Goal: Task Accomplishment & Management: Manage account settings

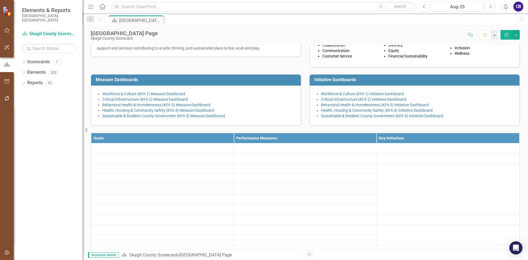
scroll to position [111, 0]
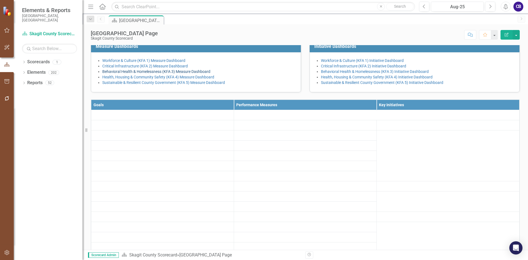
click at [146, 74] on link "Behavioral Health & Homelessness (KFA 3) Measure Dashboard" at bounding box center [156, 71] width 108 height 4
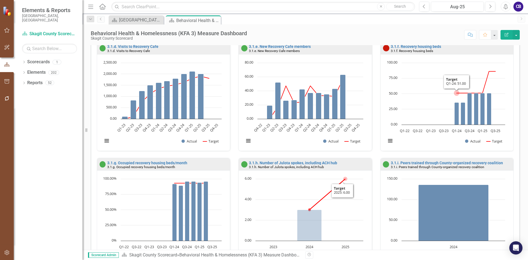
scroll to position [220, 0]
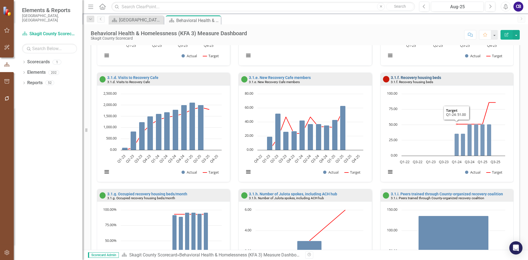
click at [411, 76] on link "3.1.f. Recovery housing beds" at bounding box center [416, 77] width 50 height 4
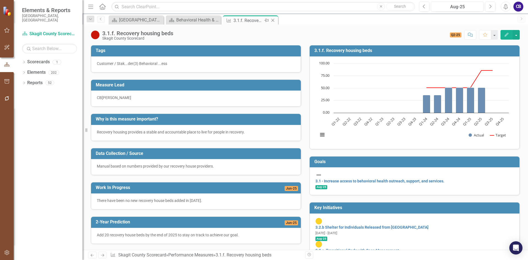
click at [273, 21] on icon "Close" at bounding box center [272, 20] width 5 height 4
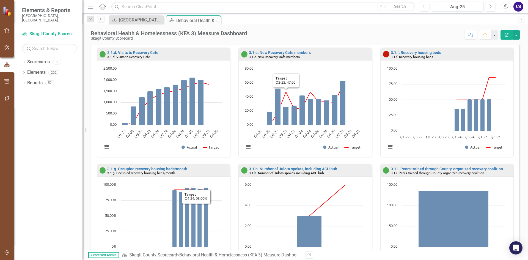
scroll to position [302, 0]
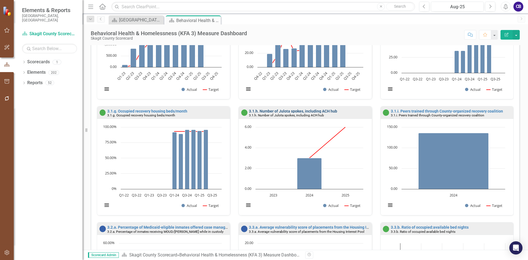
click at [327, 110] on link "3.1.h. Number of Julota spokes, including ACH hub" at bounding box center [293, 111] width 88 height 4
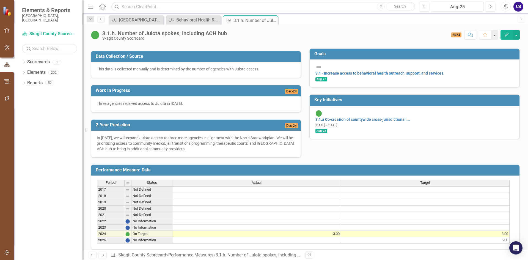
scroll to position [17, 0]
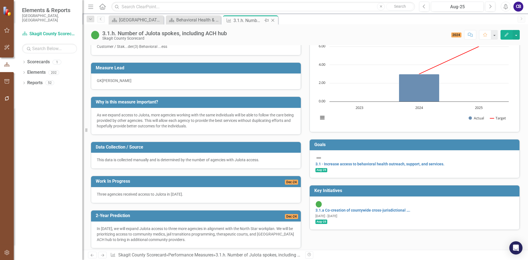
click at [274, 20] on icon "Close" at bounding box center [272, 20] width 5 height 4
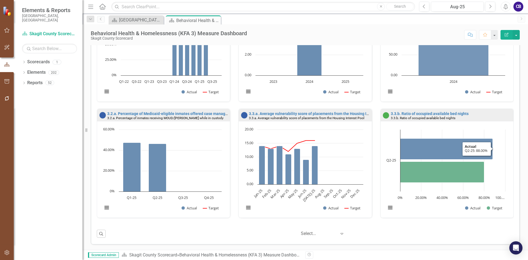
scroll to position [416, 0]
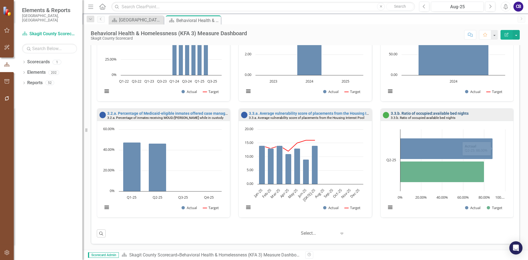
click at [423, 112] on link "3.3.b. Ratio of occupied:available bed nights" at bounding box center [430, 113] width 78 height 4
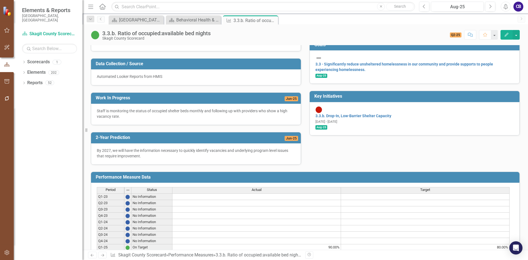
scroll to position [137, 0]
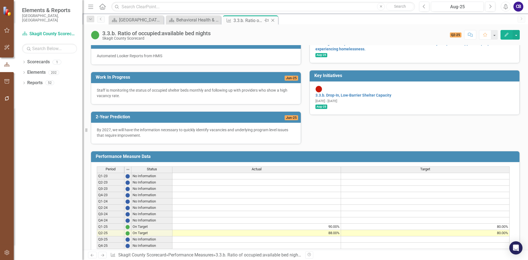
click at [274, 22] on icon "Close" at bounding box center [272, 20] width 5 height 4
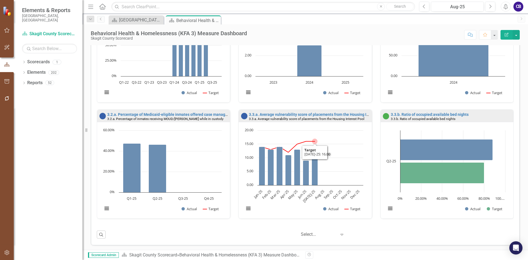
scroll to position [416, 0]
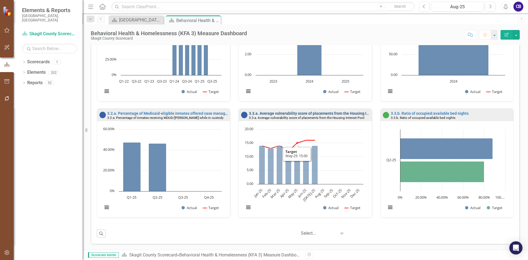
click at [292, 112] on link "3.3.a. Average vulnerability score of placements from the Housing Interest Pool" at bounding box center [318, 113] width 139 height 4
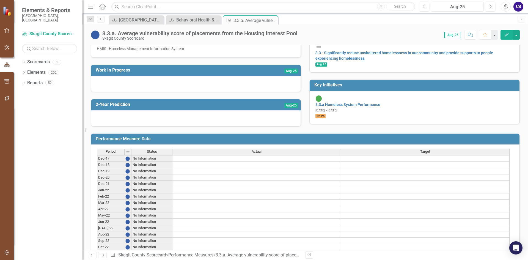
scroll to position [137, 0]
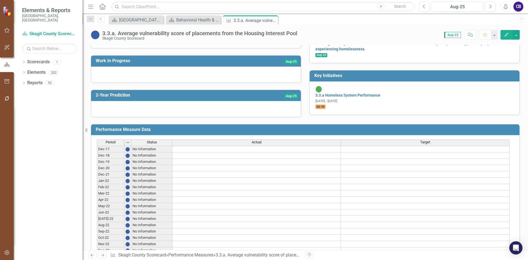
click at [288, 64] on span "Aug-25" at bounding box center [291, 61] width 14 height 5
click at [286, 64] on span "Aug-25" at bounding box center [291, 61] width 14 height 5
click at [284, 64] on span "Aug-25" at bounding box center [291, 61] width 14 height 5
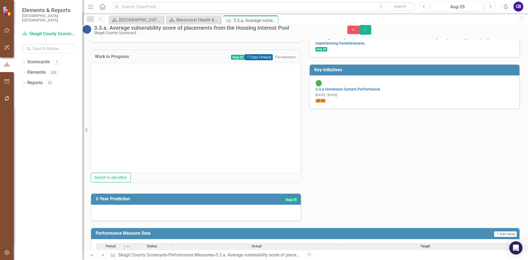
scroll to position [0, 0]
click at [250, 60] on button "Copy Forward Copy Forward" at bounding box center [259, 57] width 28 height 6
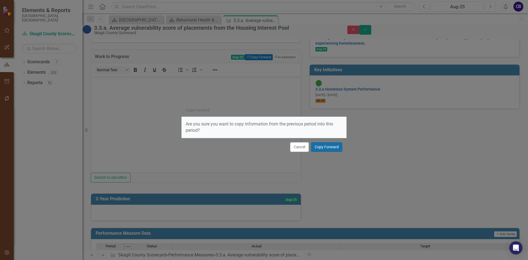
click at [327, 149] on button "Copy Forward" at bounding box center [326, 147] width 31 height 10
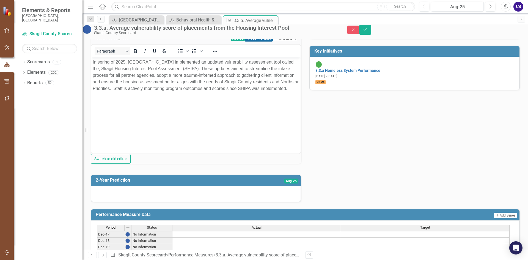
scroll to position [165, 0]
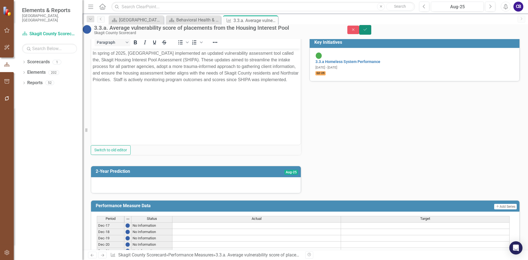
drag, startPoint x: 514, startPoint y: 34, endPoint x: 511, endPoint y: 36, distance: 3.3
click at [368, 31] on icon "Save" at bounding box center [365, 29] width 5 height 4
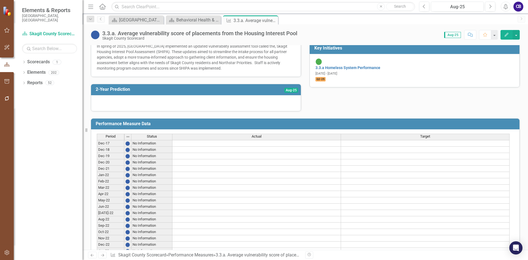
click at [291, 93] on span "Aug-25" at bounding box center [291, 90] width 14 height 5
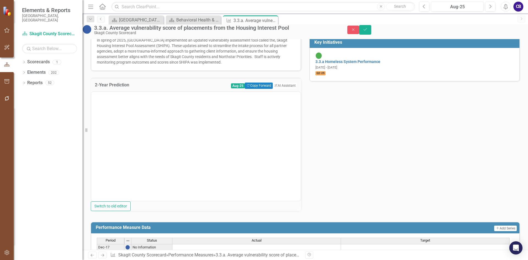
scroll to position [0, 0]
click at [250, 89] on button "Copy Forward Copy Forward" at bounding box center [259, 85] width 28 height 6
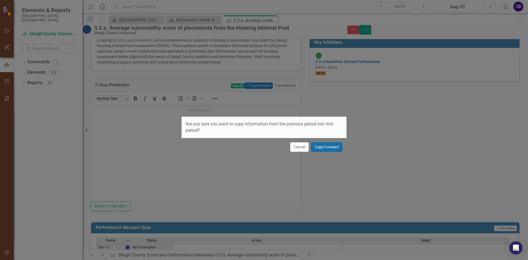
click at [325, 146] on button "Copy Forward" at bounding box center [326, 147] width 31 height 10
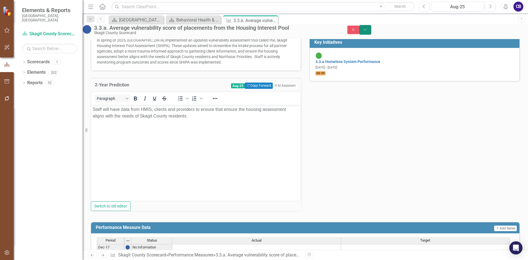
click at [367, 31] on icon "submit" at bounding box center [364, 29] width 3 height 2
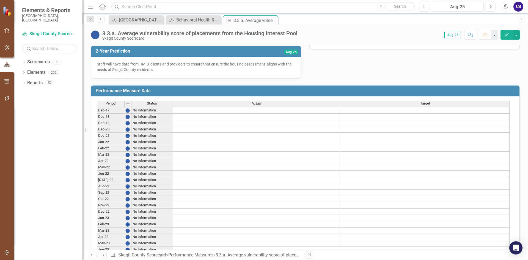
scroll to position [82, 0]
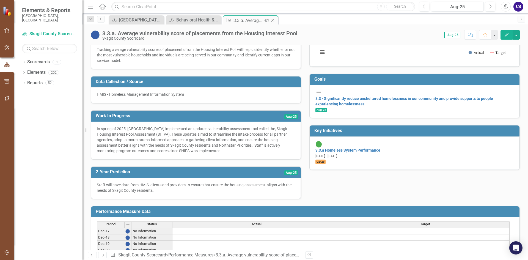
click at [273, 22] on icon "Close" at bounding box center [272, 20] width 5 height 4
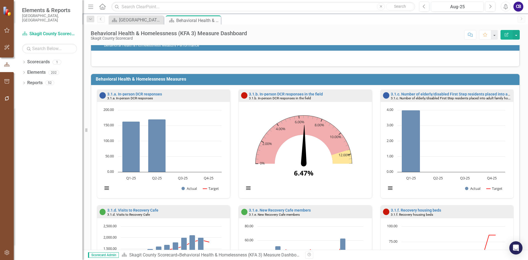
scroll to position [214, 0]
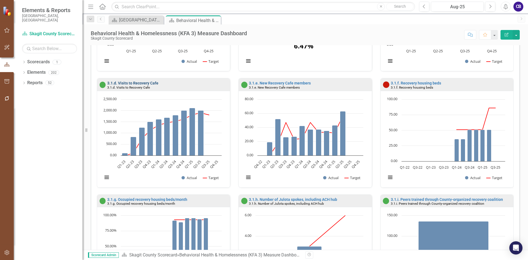
click at [152, 82] on link "3.1.d. Visits to Recovery Cafe" at bounding box center [132, 83] width 51 height 4
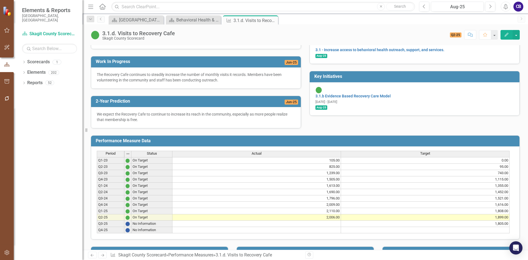
scroll to position [82, 0]
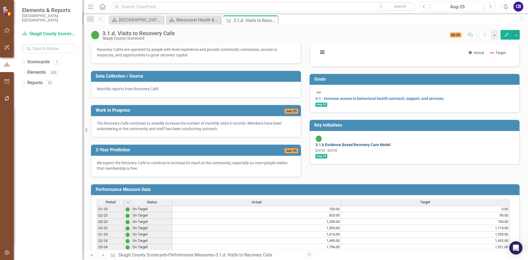
click at [384, 142] on link "3.1.b Evidence Based Recovery Care Model" at bounding box center [352, 144] width 75 height 4
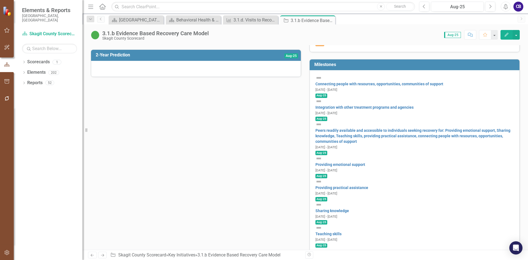
scroll to position [78, 0]
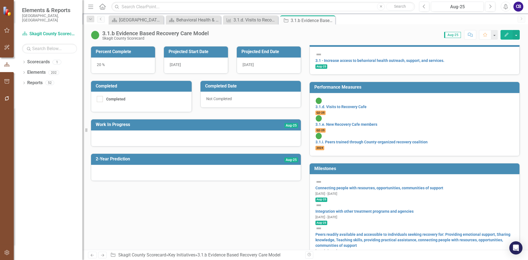
click at [289, 123] on span "Aug-25" at bounding box center [291, 125] width 14 height 5
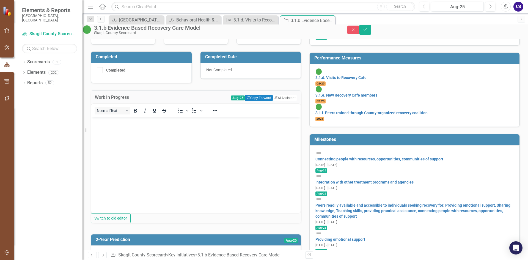
scroll to position [133, 0]
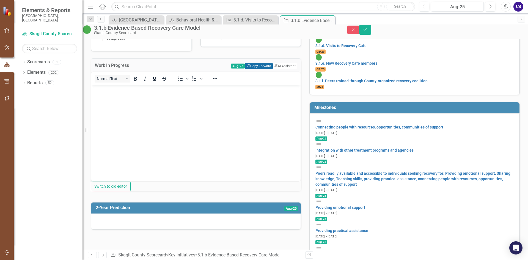
click at [252, 67] on button "Copy Forward Copy Forward" at bounding box center [259, 66] width 28 height 6
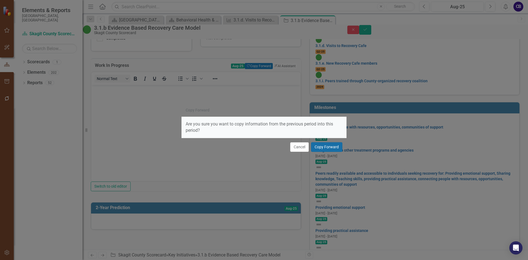
click at [331, 148] on button "Copy Forward" at bounding box center [326, 147] width 31 height 10
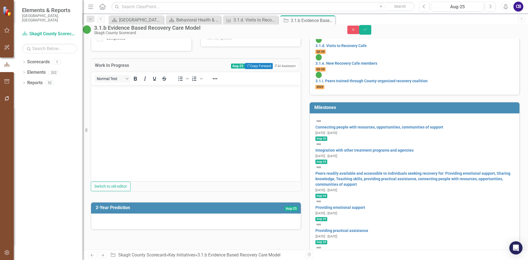
click at [221, 108] on body "Rich Text Area. Press ALT-0 for help." at bounding box center [195, 126] width 209 height 82
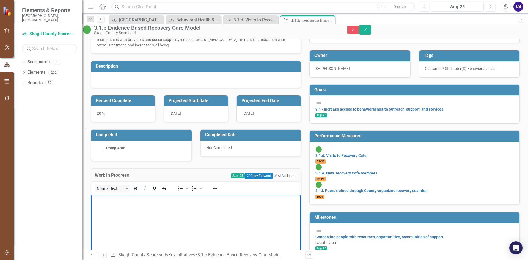
scroll to position [0, 0]
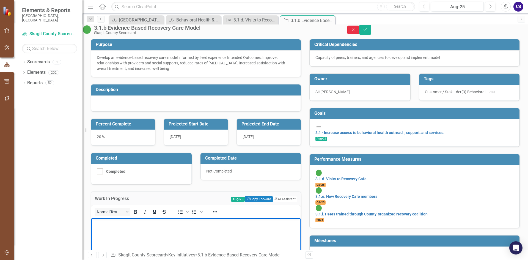
click at [359, 29] on button "Close" at bounding box center [353, 30] width 12 height 9
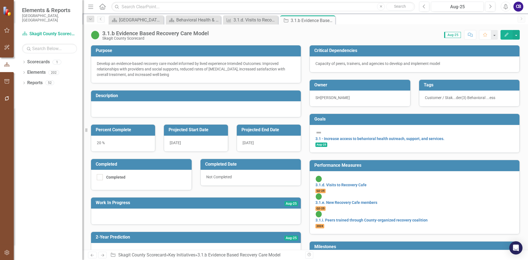
click at [0, 0] on icon "Close" at bounding box center [0, 0] width 0 height 0
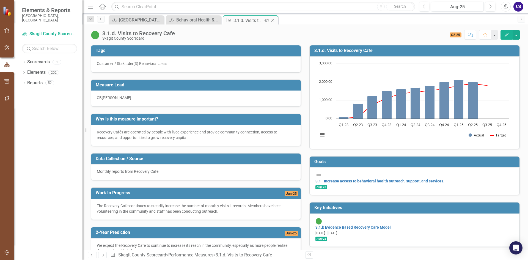
click at [256, 21] on div "3.1.d. Visits to Recovery Cafe" at bounding box center [247, 20] width 29 height 7
click at [273, 22] on icon "Close" at bounding box center [272, 20] width 5 height 4
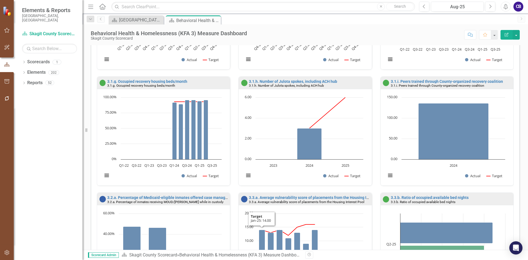
scroll to position [330, 0]
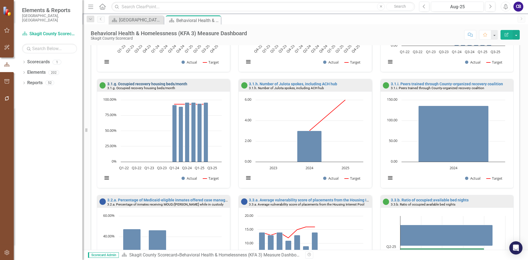
click at [142, 82] on link "3.1.g. Occupied recovery housing beds/month" at bounding box center [147, 84] width 80 height 4
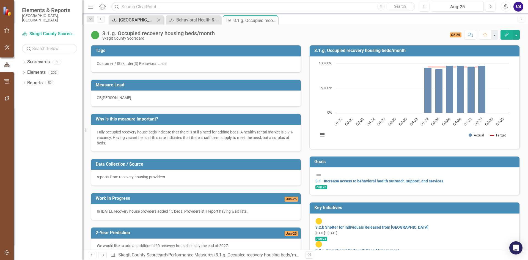
click at [144, 21] on div "[GEOGRAPHIC_DATA] Page" at bounding box center [137, 19] width 36 height 7
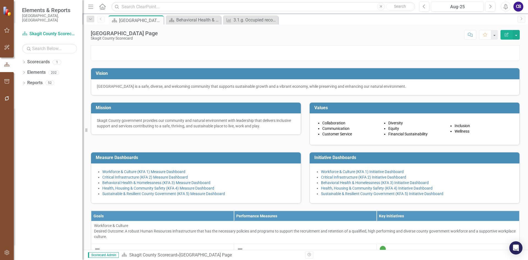
click at [468, 40] on div "Skagit County Landing Page Skagit County Scorecard Score: N/A Aug-25 Completed …" at bounding box center [304, 32] width 445 height 16
click at [469, 37] on button "Comment" at bounding box center [470, 35] width 12 height 10
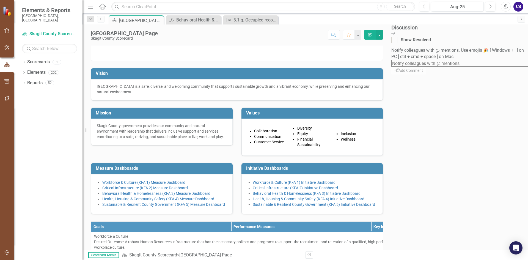
click at [522, 20] on link "Next" at bounding box center [521, 19] width 8 height 7
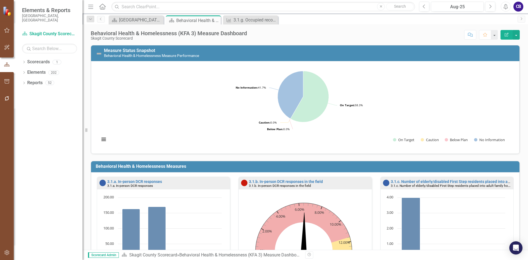
click at [520, 34] on div "Behavioral Health & Homelessness (KFA 3) Measure Dashboard Skagit County Scorec…" at bounding box center [304, 32] width 445 height 16
click at [517, 35] on button "button" at bounding box center [515, 35] width 7 height 10
click at [436, 30] on div "Behavioral Health & Homelessness (KFA 3) Measure Dashboard Skagit County Scorec…" at bounding box center [304, 32] width 445 height 16
click at [9, 29] on icon "button" at bounding box center [7, 30] width 6 height 4
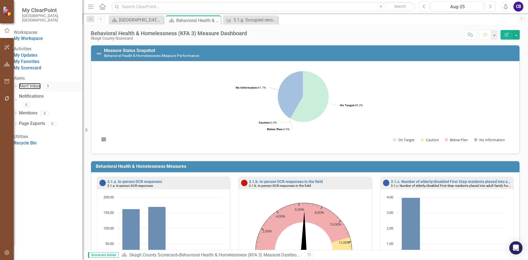
drag, startPoint x: 42, startPoint y: 105, endPoint x: 74, endPoint y: 108, distance: 32.8
click at [41, 89] on link "Alert Inbox" at bounding box center [30, 86] width 22 height 6
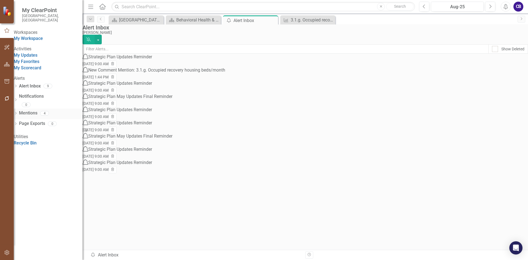
click at [37, 116] on link "Mentions" at bounding box center [28, 113] width 18 height 6
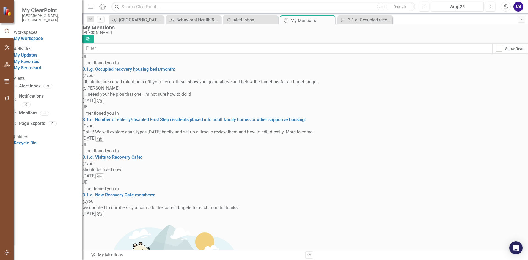
click at [288, 73] on span "@you I think the area chart might better fit your needs. It can show you going …" at bounding box center [304, 85] width 445 height 24
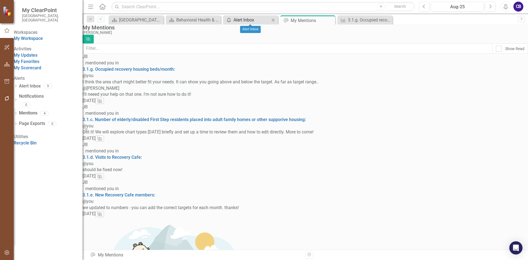
click at [247, 21] on div "Alert Inbox" at bounding box center [251, 19] width 36 height 7
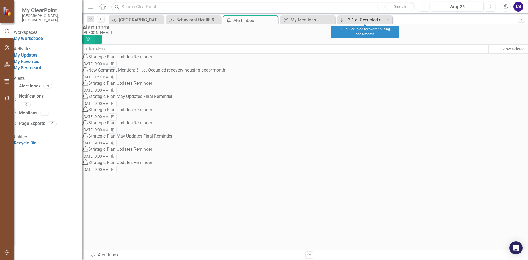
click at [377, 20] on div "3.1.g. Occupied recovery housing beds/month" at bounding box center [366, 19] width 36 height 7
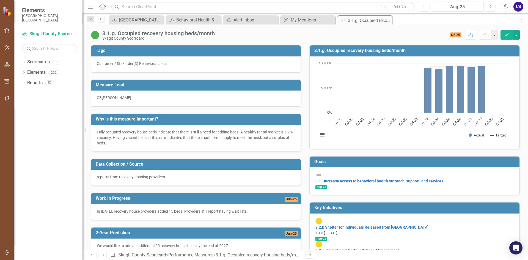
click at [380, 49] on h3 "3.1.g. Occupied recovery housing beds/month" at bounding box center [415, 50] width 202 height 5
click at [380, 50] on h3 "3.1.g. Occupied recovery housing beds/month" at bounding box center [415, 50] width 202 height 5
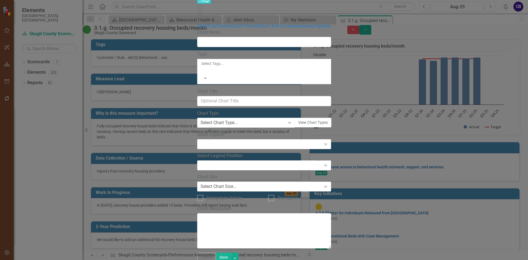
type input "3.1.g. Occupied recovery housing beds/month"
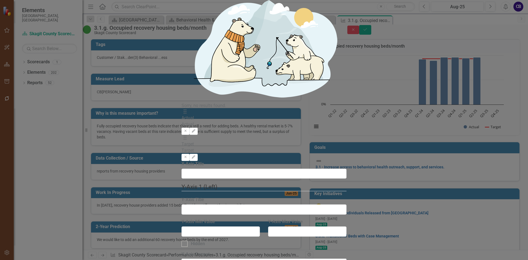
scroll to position [223, 0]
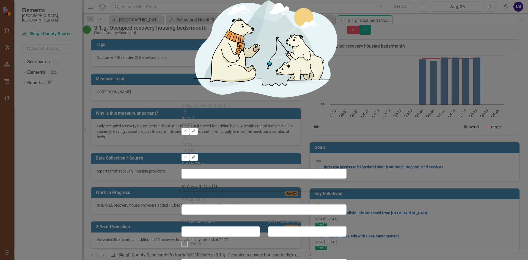
scroll to position [190, 0]
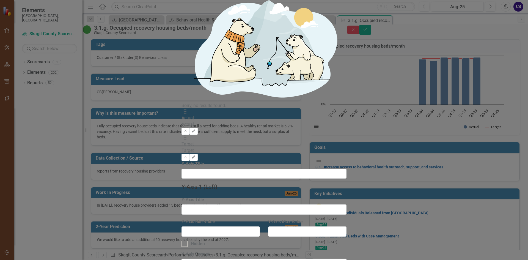
scroll to position [190, 0]
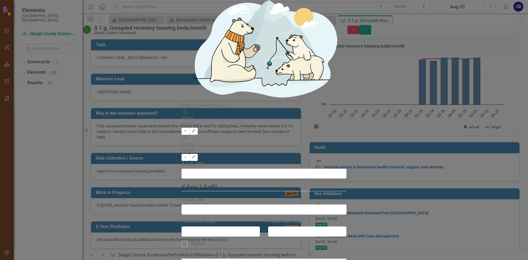
scroll to position [190, 0]
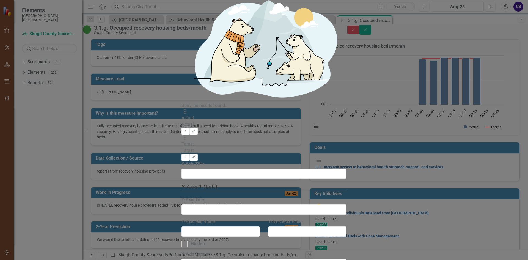
scroll to position [208, 0]
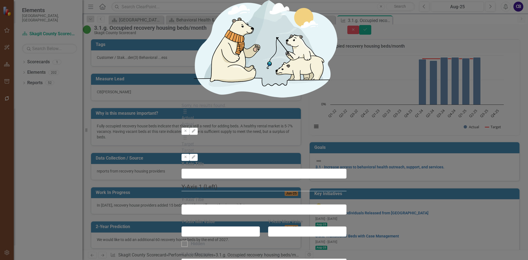
scroll to position [236, 0]
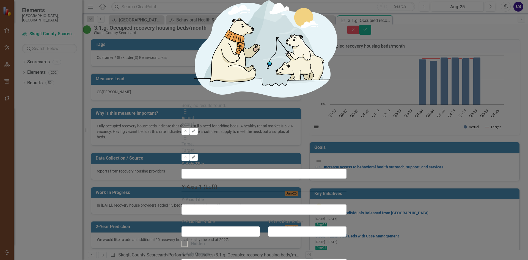
scroll to position [245, 0]
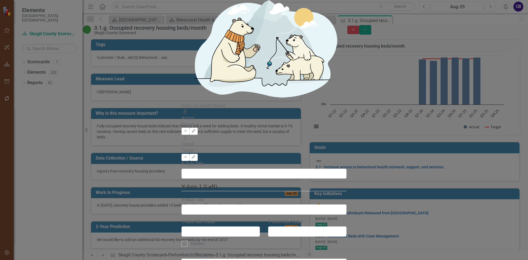
scroll to position [226, 0]
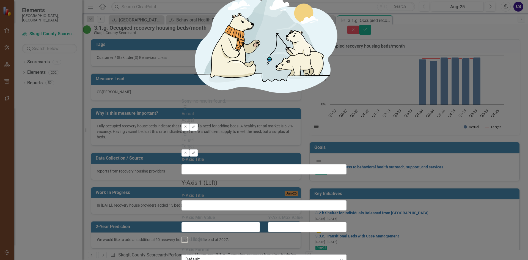
drag, startPoint x: 498, startPoint y: 24, endPoint x: 496, endPoint y: 28, distance: 3.7
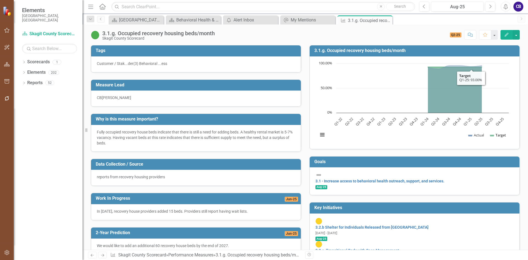
click at [496, 136] on button "Show Target" at bounding box center [498, 135] width 16 height 5
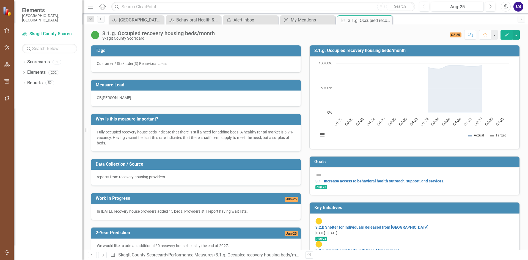
click at [496, 136] on button "Show Target" at bounding box center [498, 135] width 16 height 5
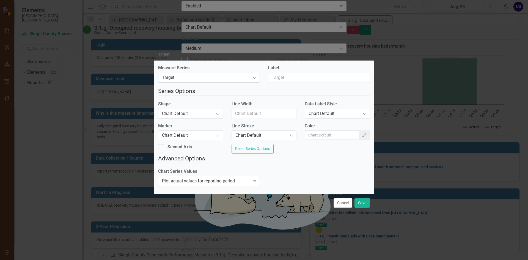
click at [221, 75] on div "Target" at bounding box center [206, 78] width 88 height 6
click at [186, 113] on div "Chart Default" at bounding box center [187, 113] width 51 height 6
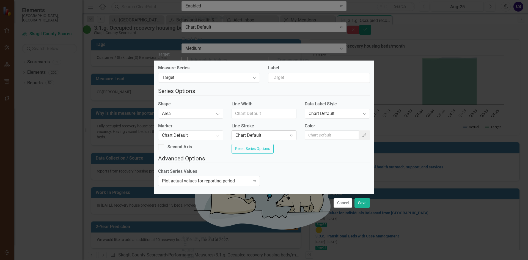
click at [263, 134] on div "Chart Default" at bounding box center [260, 135] width 51 height 6
click at [210, 132] on div "Chart Default" at bounding box center [187, 135] width 51 height 6
click at [202, 115] on div "Area Expand" at bounding box center [190, 114] width 65 height 10
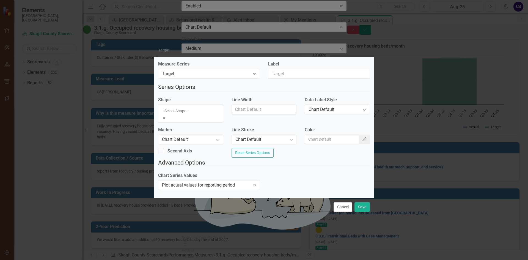
click at [201, 260] on div "Chart Default" at bounding box center [264, 263] width 528 height 6
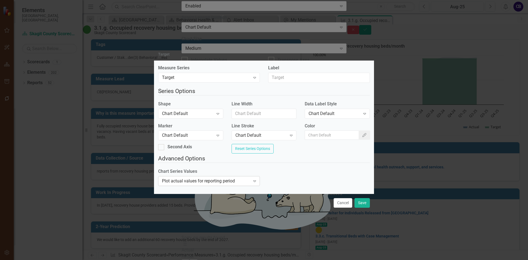
click at [252, 183] on icon "Expand" at bounding box center [254, 181] width 5 height 4
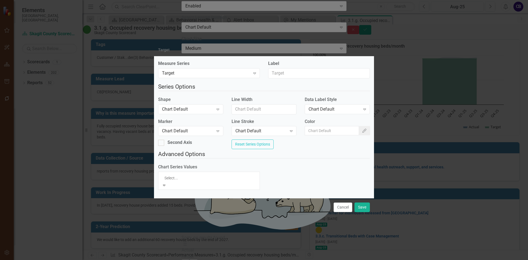
drag, startPoint x: 300, startPoint y: 176, endPoint x: 317, endPoint y: 181, distance: 17.7
click at [301, 176] on div "Chart Series Values 3 results available. Use Up and Down to choose options, pre…" at bounding box center [264, 179] width 220 height 30
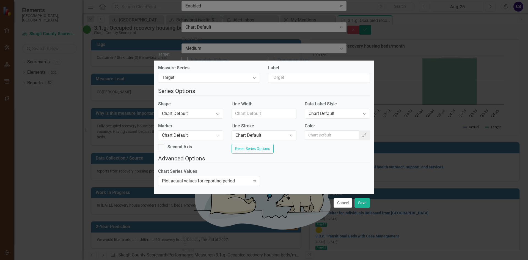
click at [346, 205] on button "Cancel" at bounding box center [342, 203] width 19 height 10
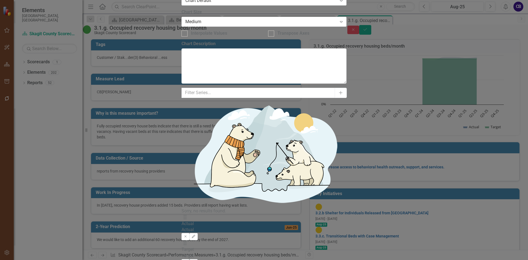
scroll to position [382, 0]
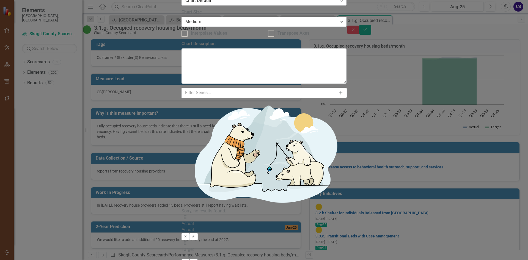
scroll to position [459, 0]
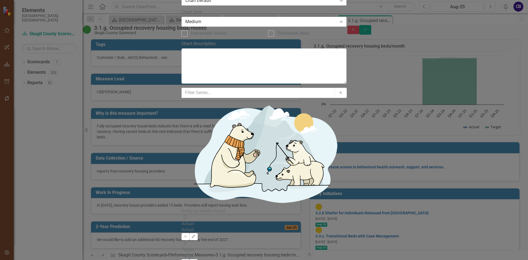
scroll to position [165, 0]
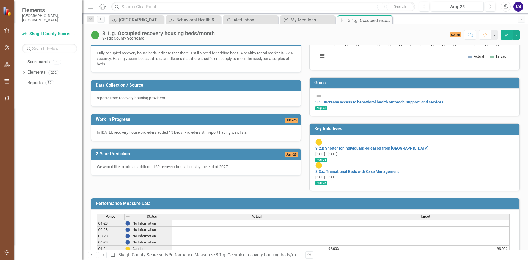
scroll to position [163, 0]
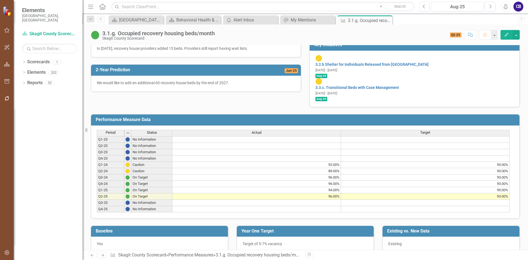
click at [267, 241] on span "Target of 5-7% vacancy" at bounding box center [262, 243] width 40 height 4
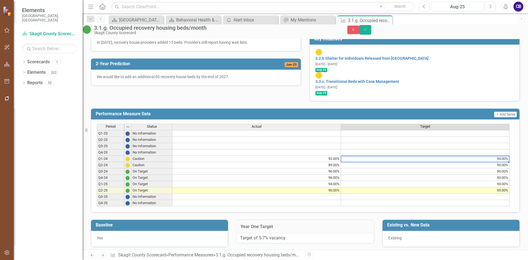
click at [505, 156] on td "93.00%" at bounding box center [425, 159] width 169 height 6
click at [504, 156] on td "93.00%" at bounding box center [425, 159] width 169 height 6
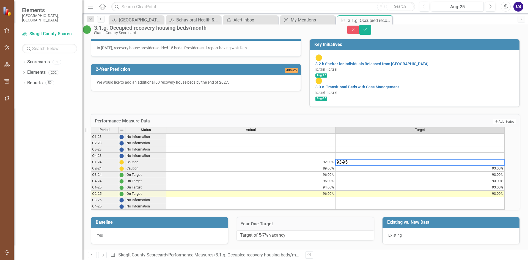
drag, startPoint x: 358, startPoint y: 156, endPoint x: 347, endPoint y: 155, distance: 10.3
click at [347, 159] on textarea "93-95" at bounding box center [419, 162] width 169 height 7
type textarea "93"
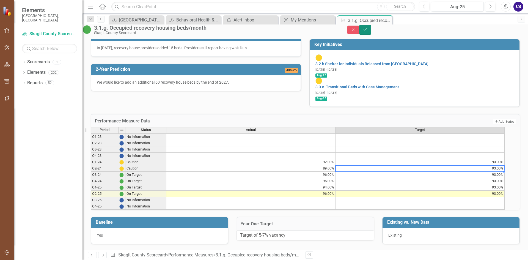
click at [371, 31] on button "Save" at bounding box center [365, 30] width 12 height 10
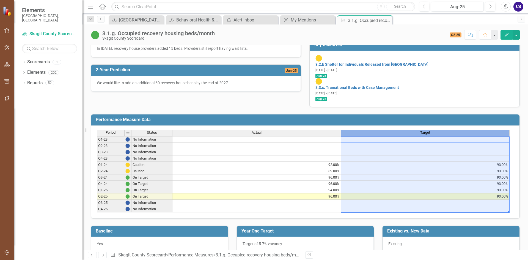
click at [425, 131] on span "Target" at bounding box center [425, 133] width 10 height 4
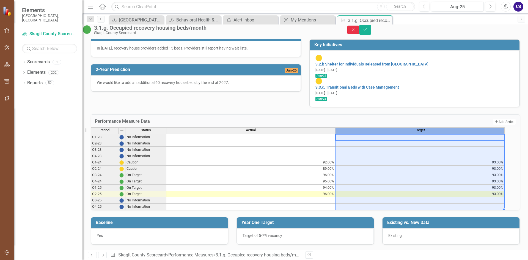
click at [359, 30] on button "Close" at bounding box center [353, 30] width 12 height 9
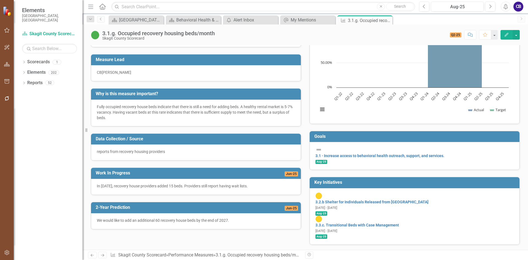
scroll to position [0, 0]
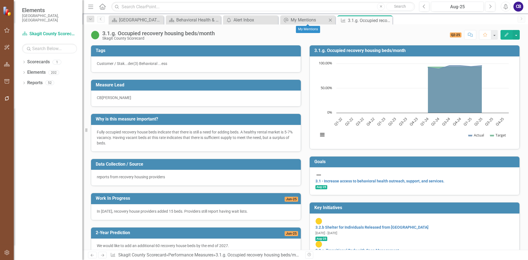
click at [331, 18] on icon "Close" at bounding box center [329, 20] width 5 height 4
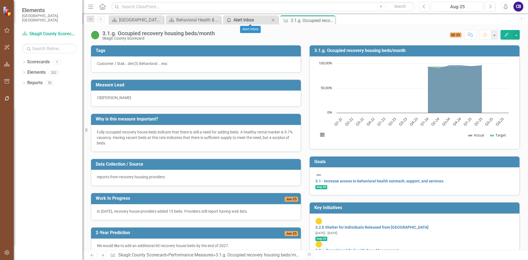
click at [256, 19] on div "Alert Inbox" at bounding box center [251, 19] width 36 height 7
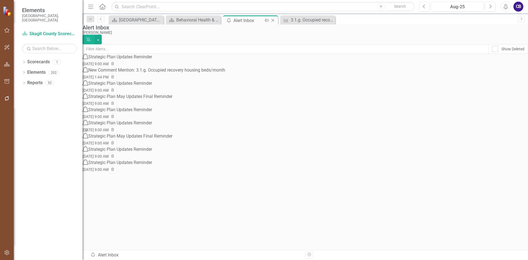
click at [273, 22] on icon "Close" at bounding box center [272, 20] width 5 height 4
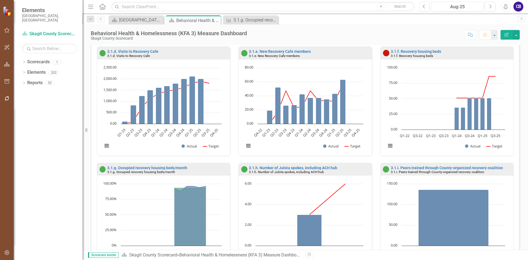
scroll to position [251, 0]
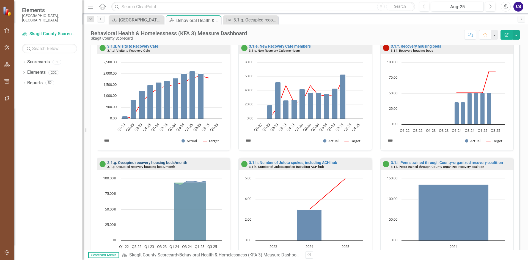
click at [174, 162] on link "3.1.g. Occupied recovery housing beds/month" at bounding box center [147, 162] width 80 height 4
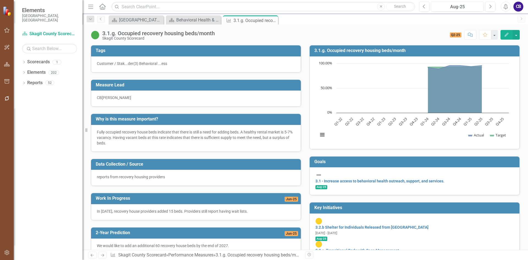
click at [259, 142] on p "Fully occupied recovery house beds indicate that there is still a need for addi…" at bounding box center [196, 137] width 198 height 16
click at [259, 141] on p "Fully occupied recovery house beds indicate that there is still a need for addi…" at bounding box center [196, 137] width 198 height 16
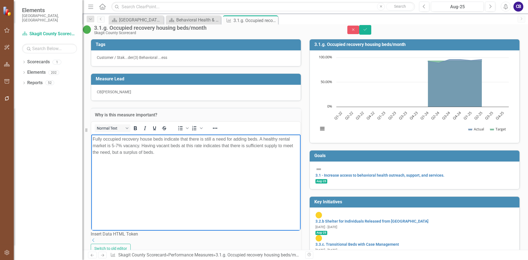
drag, startPoint x: 148, startPoint y: 151, endPoint x: 151, endPoint y: 153, distance: 3.8
click at [148, 151] on p "Fully occupied recovery house beds indicate that there is still a need for addi…" at bounding box center [196, 146] width 206 height 20
click at [371, 32] on button "Save" at bounding box center [365, 30] width 12 height 10
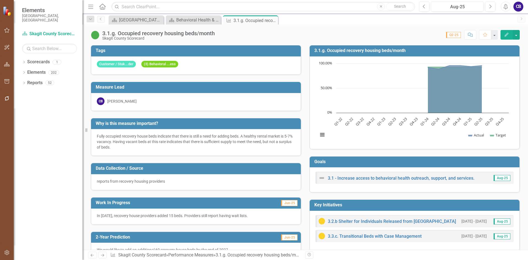
click at [508, 36] on icon "Edit" at bounding box center [506, 35] width 5 height 4
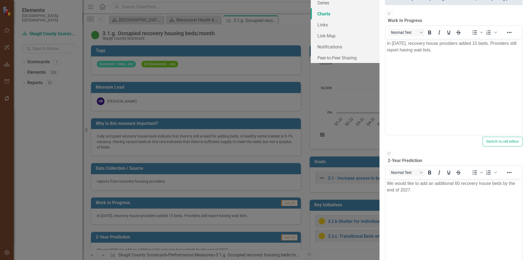
click at [311, 19] on link "Charts" at bounding box center [345, 13] width 69 height 11
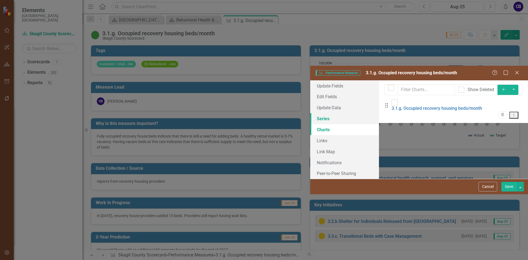
click at [310, 113] on link "Series" at bounding box center [344, 118] width 69 height 11
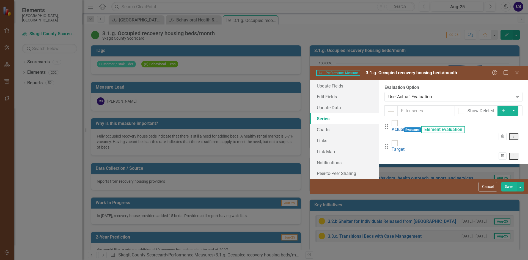
click at [515, 154] on icon "Dropdown Menu" at bounding box center [513, 156] width 5 height 4
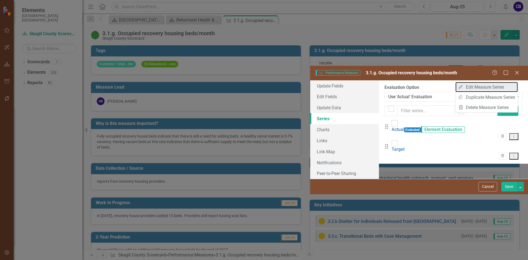
click at [482, 89] on link "Edit Edit Measure Series" at bounding box center [486, 87] width 62 height 10
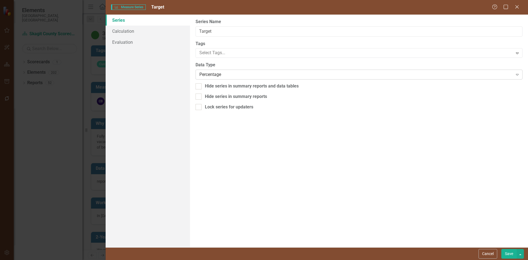
click at [233, 74] on div "Percentage" at bounding box center [355, 74] width 313 height 6
click at [126, 30] on link "Calculation" at bounding box center [148, 31] width 84 height 11
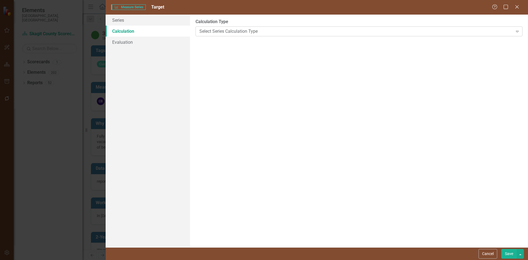
click at [231, 35] on div "Select Series Calculation Type Expand" at bounding box center [358, 31] width 327 height 10
drag, startPoint x: 215, startPoint y: 28, endPoint x: 196, endPoint y: 33, distance: 19.1
click at [139, 42] on link "Evaluation" at bounding box center [148, 42] width 84 height 11
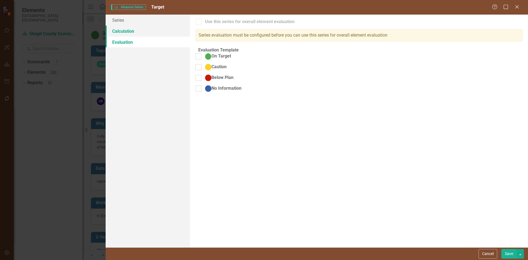
click at [129, 36] on link "Calculation" at bounding box center [148, 31] width 84 height 11
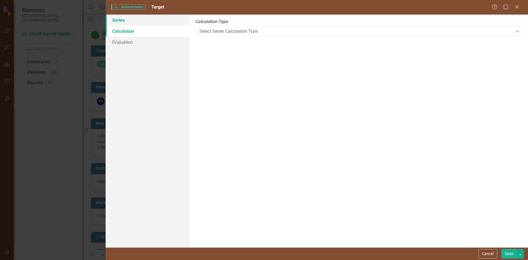
click at [127, 24] on link "Series" at bounding box center [148, 20] width 84 height 11
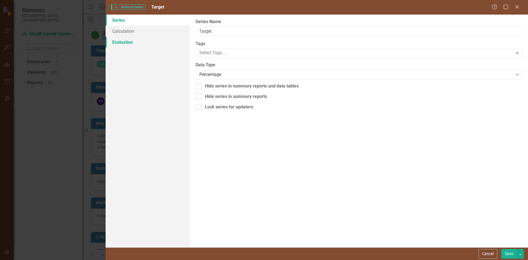
click at [129, 42] on link "Evaluation" at bounding box center [148, 42] width 84 height 11
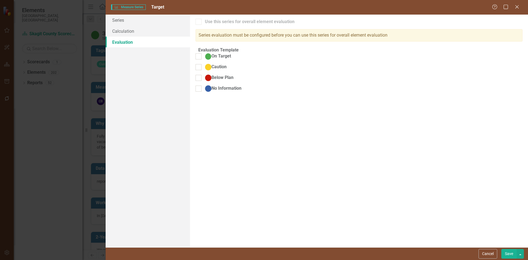
click at [309, 37] on div "Series evaluation must be configured before you can use this series for overall…" at bounding box center [358, 35] width 327 height 12
click at [308, 38] on div "Series evaluation must be configured before you can use this series for overall…" at bounding box center [358, 35] width 327 height 12
click at [308, 39] on div "Series evaluation must be configured before you can use this series for overall…" at bounding box center [358, 35] width 327 height 12
